Goal: Transaction & Acquisition: Purchase product/service

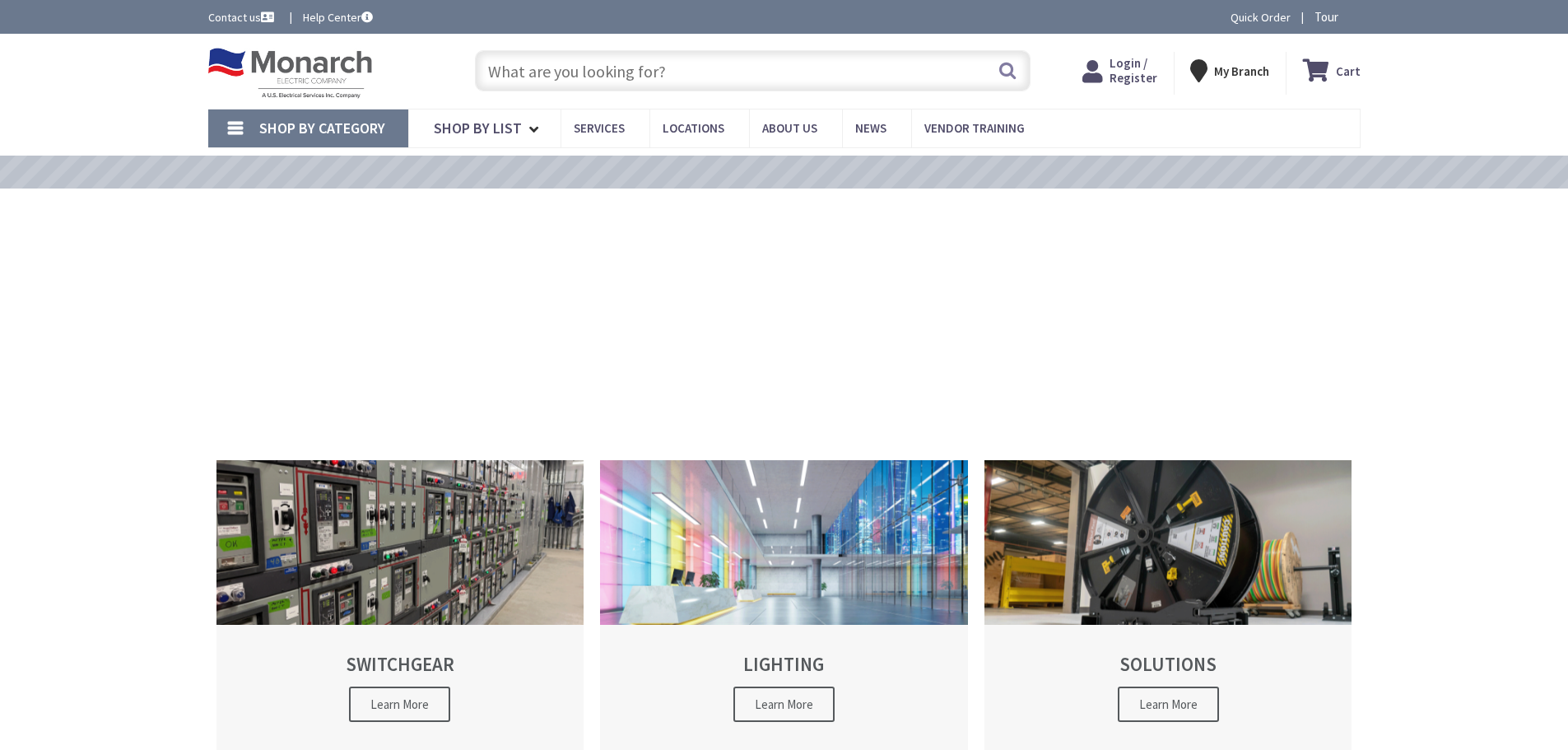
click at [574, 76] on input "text" at bounding box center [752, 71] width 556 height 41
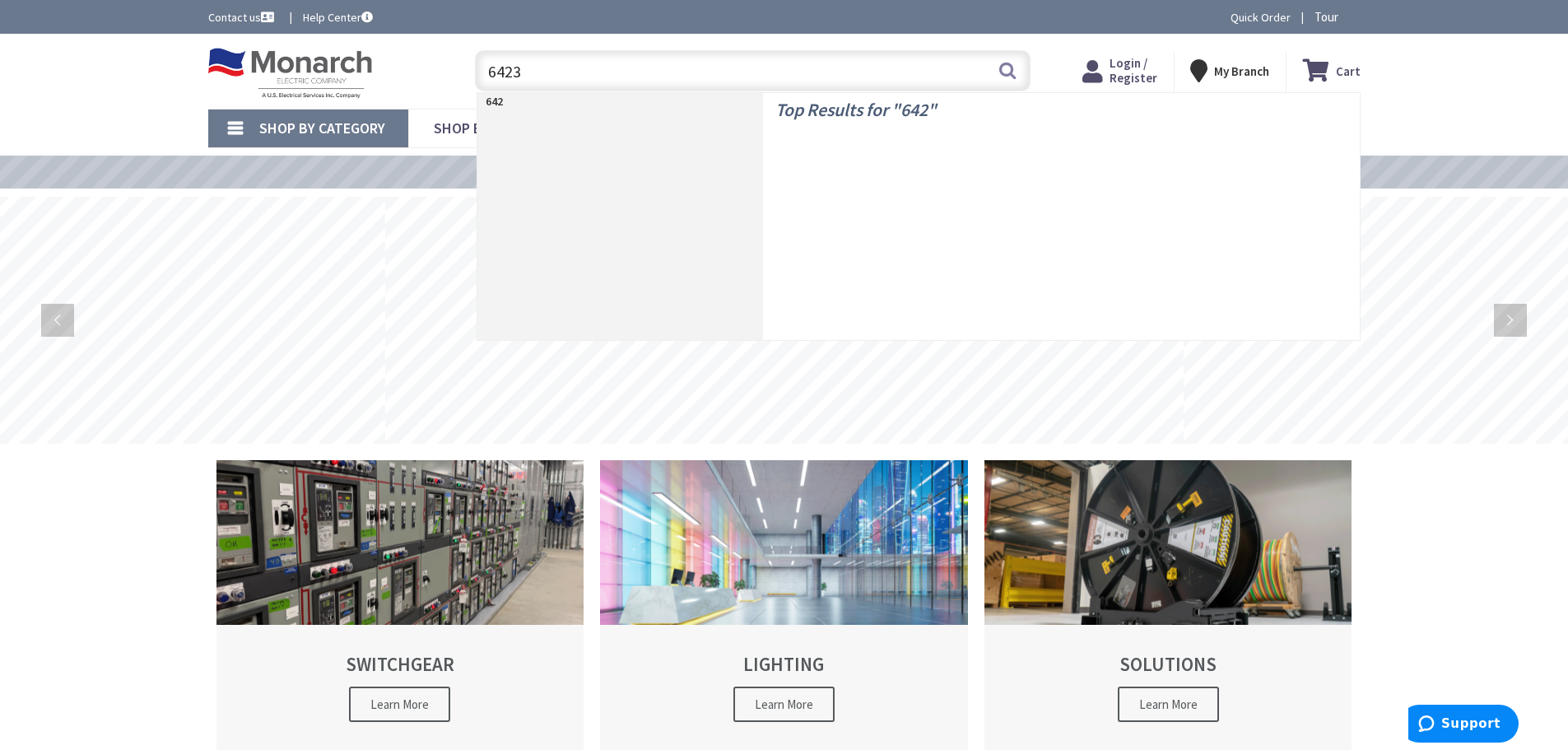
type input "64231"
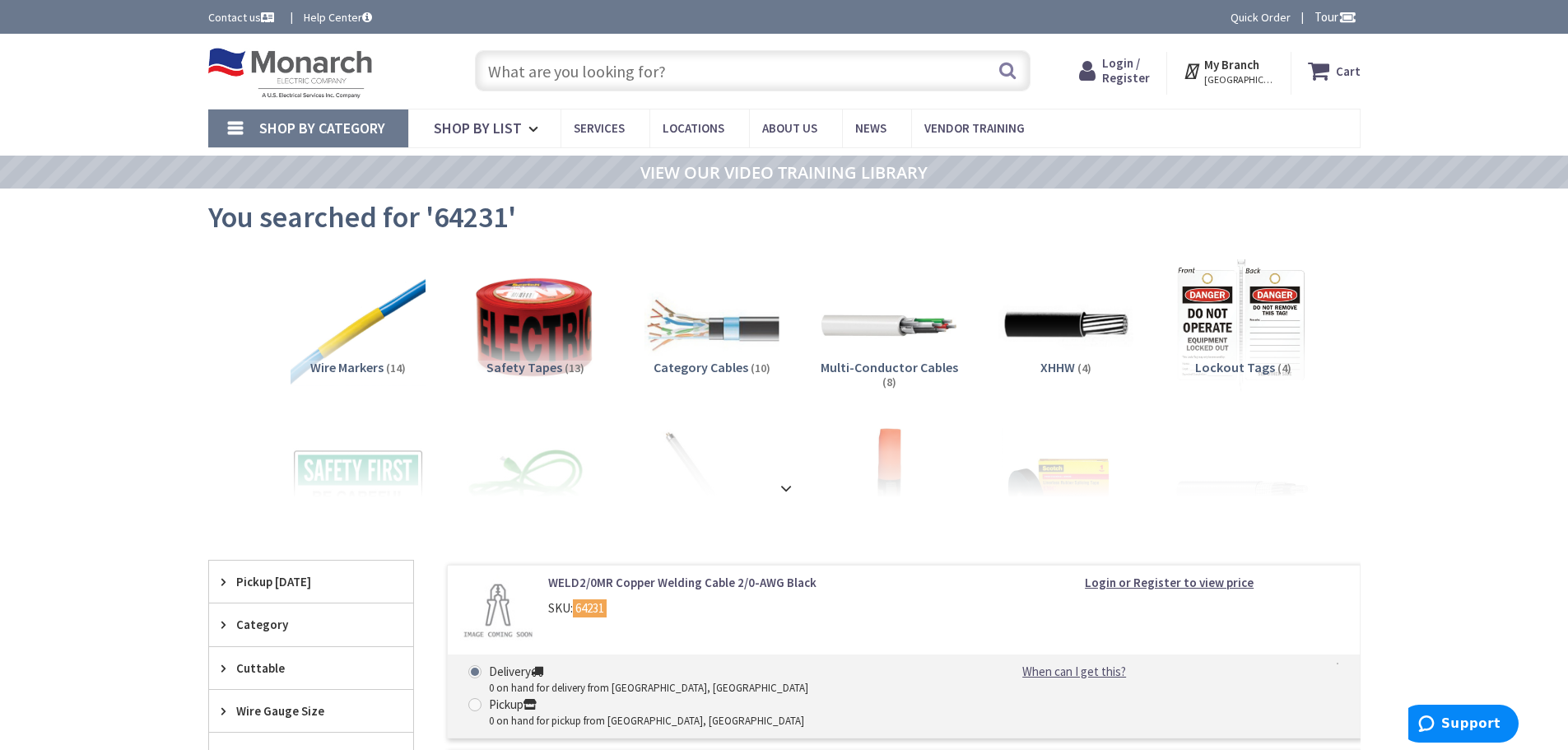
click at [225, 312] on div "View Subcategories Wire Markers (14) Safety Tapes (13) Category Cables (10) Mul…" at bounding box center [784, 373] width 1153 height 247
click at [679, 585] on link "WELD2/0MR Copper Welding Cable 2/0-AWG Black" at bounding box center [757, 582] width 419 height 17
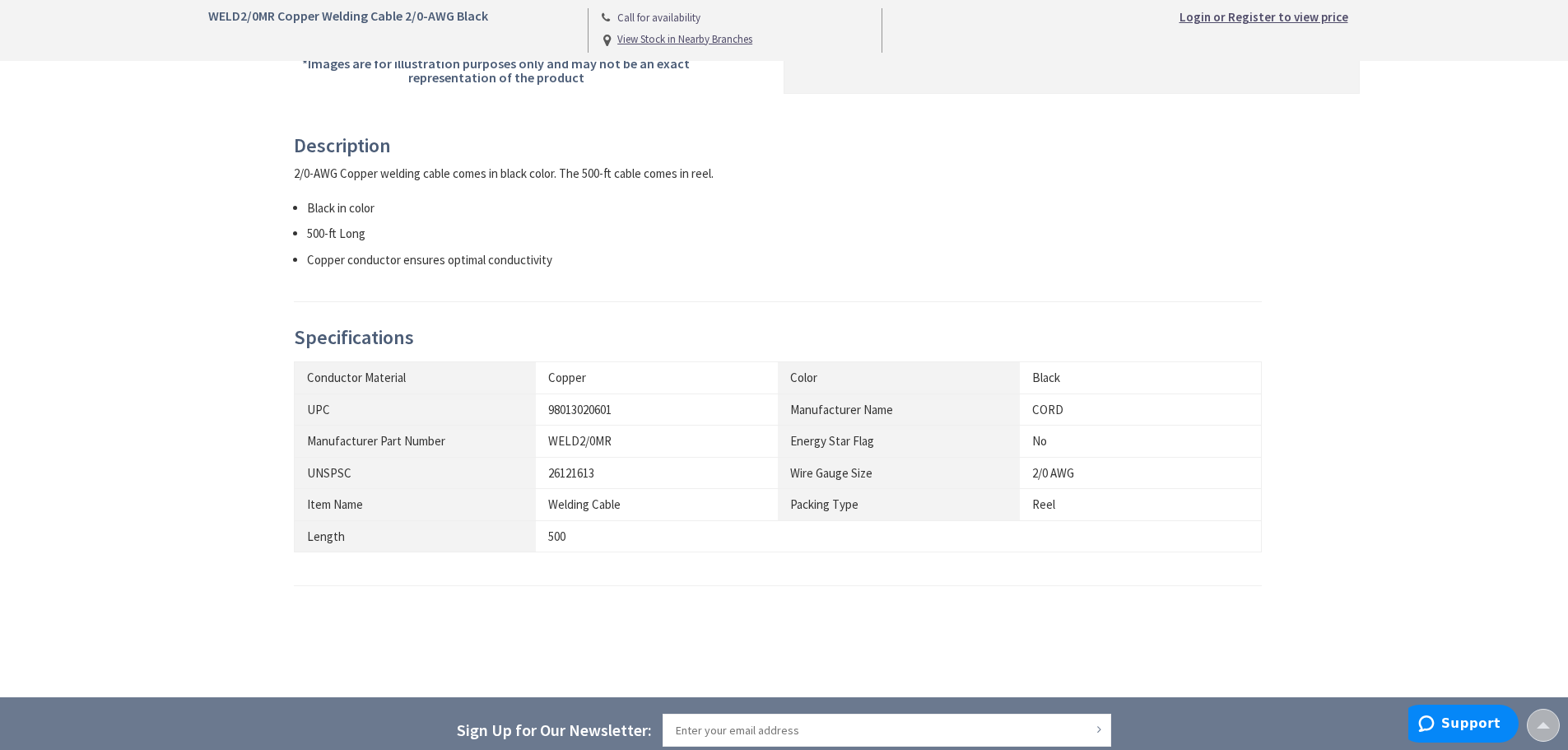
scroll to position [659, 0]
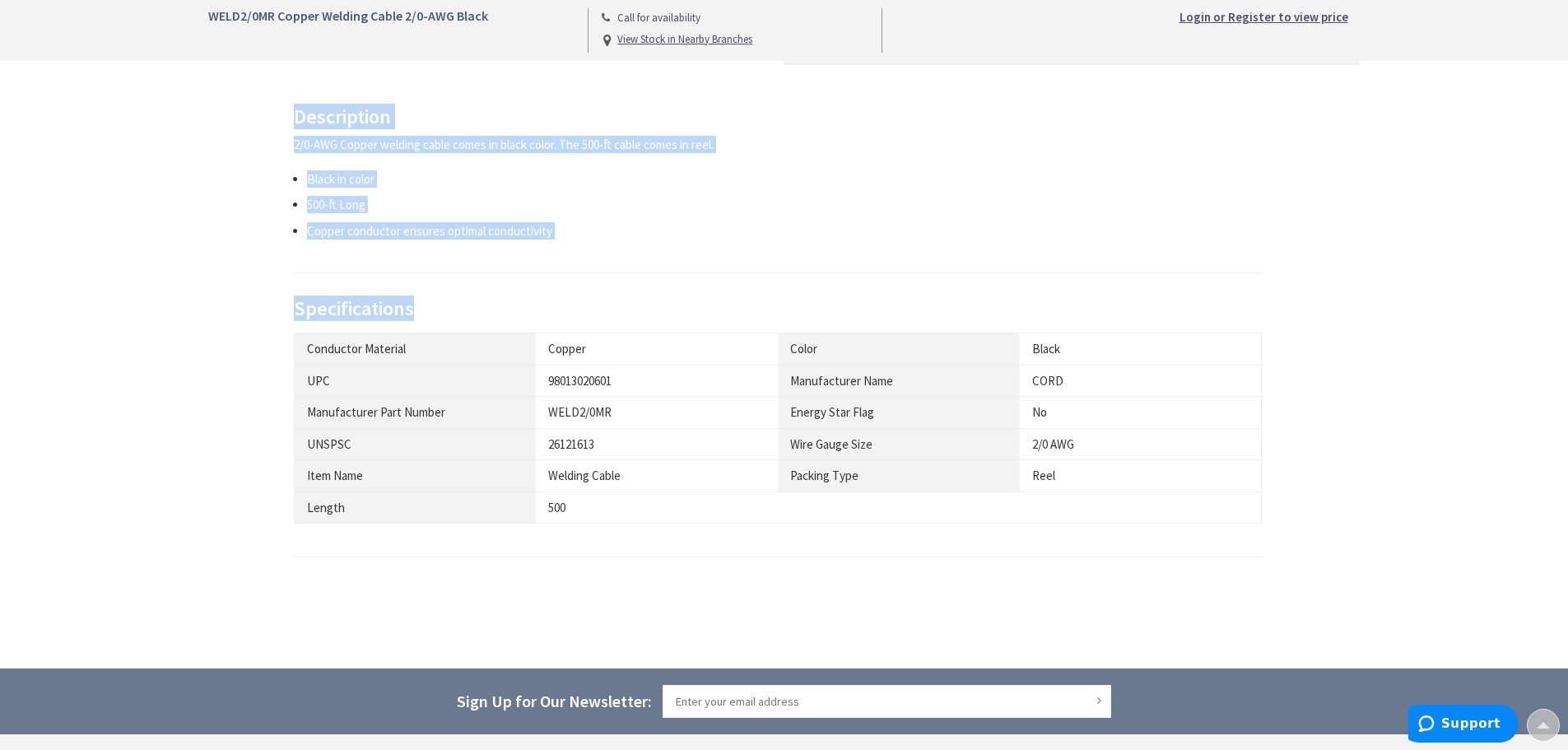
drag, startPoint x: 300, startPoint y: 117, endPoint x: 880, endPoint y: 459, distance: 673.3
click at [1065, 543] on div "Description 2/0-AWG Copper welding cable comes in black color. The 500-ft cable…" at bounding box center [784, 357] width 981 height 501
copy div "Description 2/0-AWG Copper welding cable comes in black color. The 500-ft cable…"
